Goal: Task Accomplishment & Management: Manage account settings

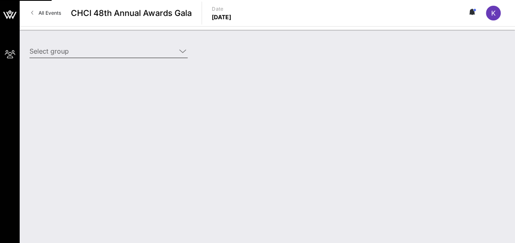
type input "[PERSON_NAME] ([PERSON_NAME]) [[PERSON_NAME], [EMAIL_ADDRESS][DOMAIN_NAME]]"
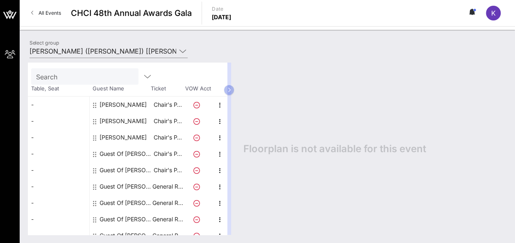
scroll to position [30, 0]
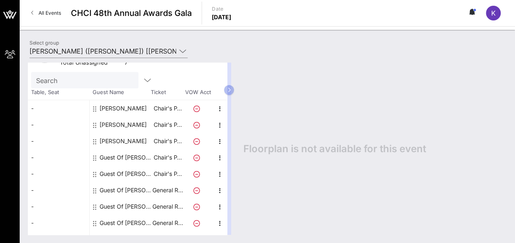
click at [196, 155] on icon at bounding box center [196, 158] width 7 height 7
click at [218, 157] on icon "button" at bounding box center [220, 158] width 10 height 10
click at [235, 162] on div "Edit" at bounding box center [240, 160] width 16 height 7
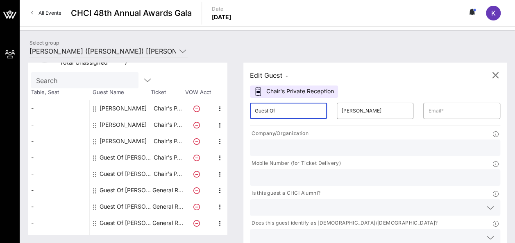
click at [282, 107] on input "Guest Of" at bounding box center [288, 111] width 67 height 13
type input "[PERSON_NAME]"
click at [342, 109] on input "[PERSON_NAME]" at bounding box center [375, 111] width 67 height 13
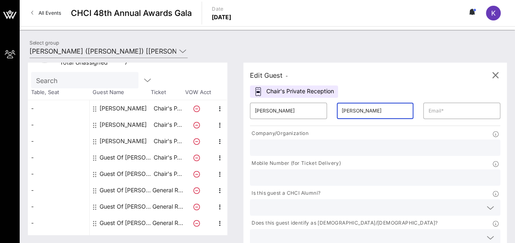
type input "[PERSON_NAME]"
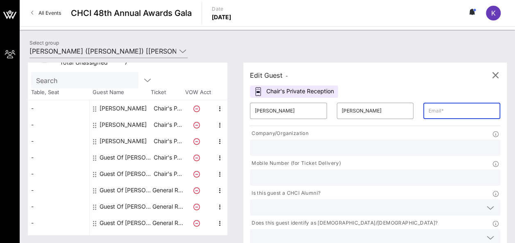
click at [428, 107] on input "text" at bounding box center [461, 111] width 67 height 13
paste input "[PERSON_NAME] <[PERSON_NAME][EMAIL_ADDRESS][PERSON_NAME][DOMAIN_NAME]>"
type input "[PERSON_NAME] [PERSON_NAME][EMAIL_ADDRESS][DOMAIN_NAME]"
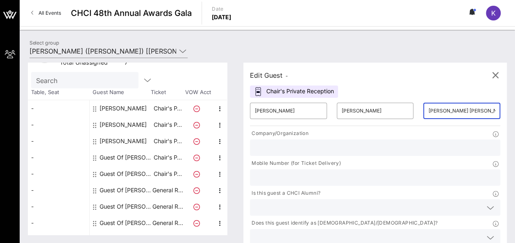
click at [310, 144] on input "text" at bounding box center [375, 148] width 241 height 11
click at [309, 143] on input "text" at bounding box center [375, 148] width 241 height 11
type input "Penta"
click at [367, 173] on input "text" at bounding box center [375, 178] width 241 height 11
paste input "[PHONE_NUMBER]"
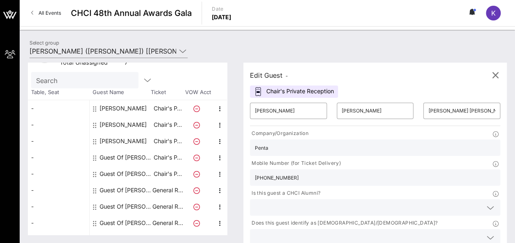
click at [363, 173] on input "[PHONE_NUMBER]" at bounding box center [375, 178] width 241 height 11
click at [366, 173] on input "[PHONE_NUMBER]" at bounding box center [375, 178] width 241 height 11
type input "5616345394"
click at [486, 203] on div at bounding box center [491, 208] width 10 height 10
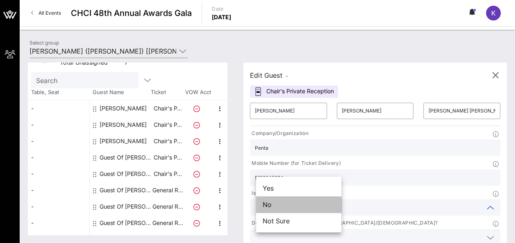
click at [291, 201] on div "No" at bounding box center [298, 205] width 85 height 16
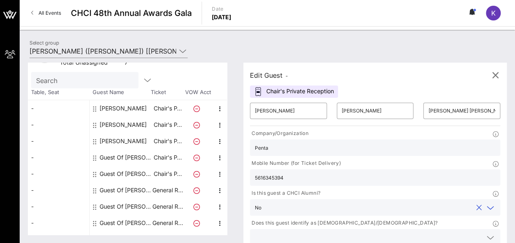
click at [487, 233] on icon at bounding box center [490, 238] width 7 height 10
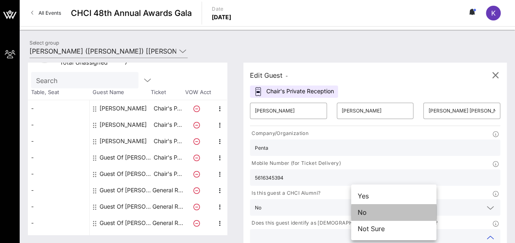
click at [386, 210] on div "No" at bounding box center [393, 213] width 85 height 16
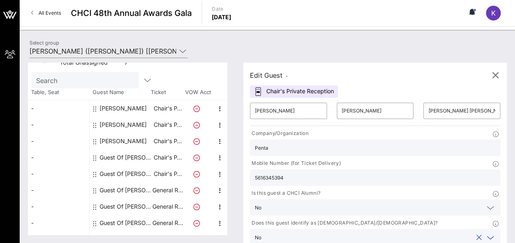
type input "[PERSON_NAME] Companies"
click at [290, 151] on input "Penta" at bounding box center [375, 148] width 241 height 11
type input "Penta Group"
click at [428, 112] on input "[PERSON_NAME] [PERSON_NAME][EMAIL_ADDRESS][DOMAIN_NAME]" at bounding box center [461, 111] width 67 height 13
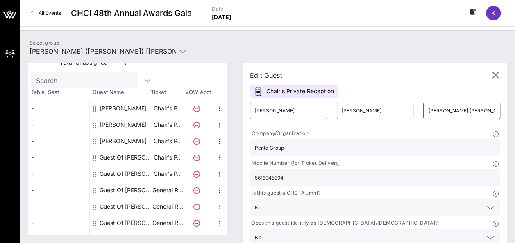
click at [428, 112] on input "[PERSON_NAME] [PERSON_NAME][EMAIL_ADDRESS][DOMAIN_NAME]" at bounding box center [461, 111] width 67 height 13
type input "[PERSON_NAME][EMAIL_ADDRESS][PERSON_NAME][DOMAIN_NAME]"
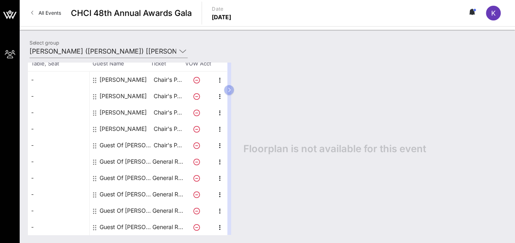
scroll to position [43, 0]
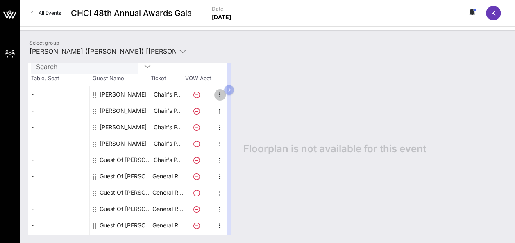
click at [220, 93] on icon "button" at bounding box center [220, 95] width 10 height 10
click at [239, 96] on div "Edit" at bounding box center [240, 97] width 16 height 7
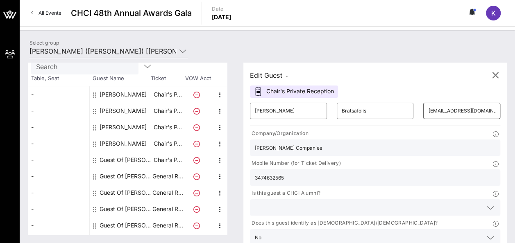
click at [428, 110] on input "[EMAIL_ADDRESS][DOMAIN_NAME]" at bounding box center [461, 111] width 67 height 13
paste input "– [PERSON_NAME].bratsafolis"
type input "[PERSON_NAME][EMAIL_ADDRESS][DOMAIN_NAME]"
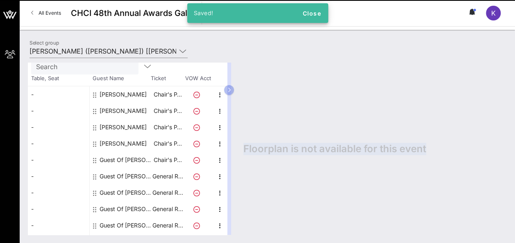
click at [455, 109] on div "Floorplan is not available for this event" at bounding box center [371, 149] width 272 height 173
